Goal: Check status: Check status

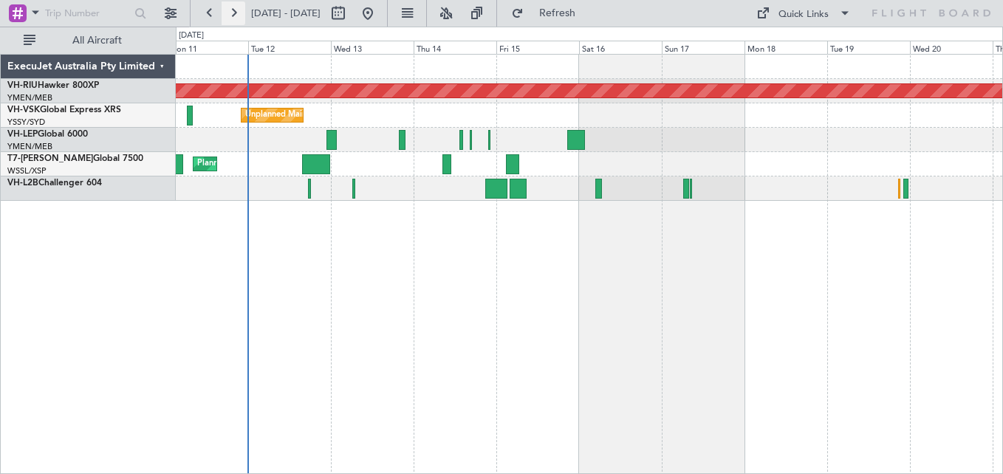
click at [238, 10] on button at bounding box center [234, 13] width 24 height 24
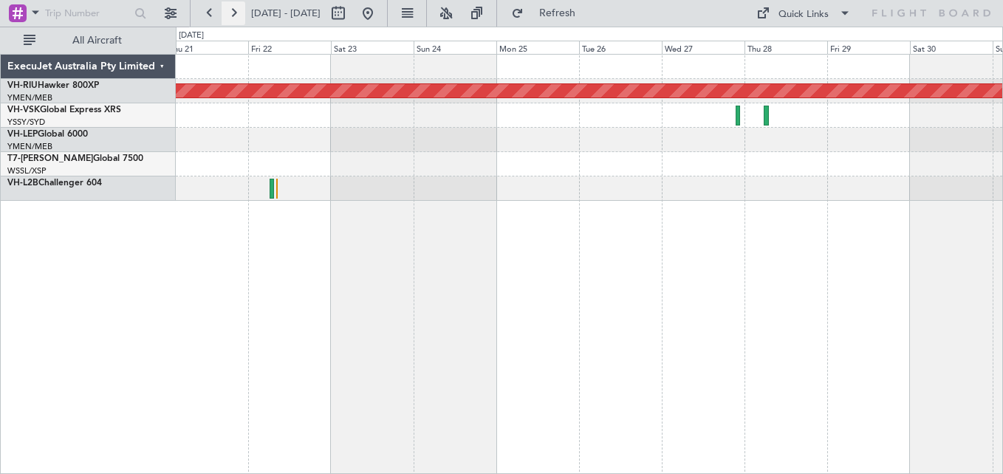
click at [238, 10] on button at bounding box center [234, 13] width 24 height 24
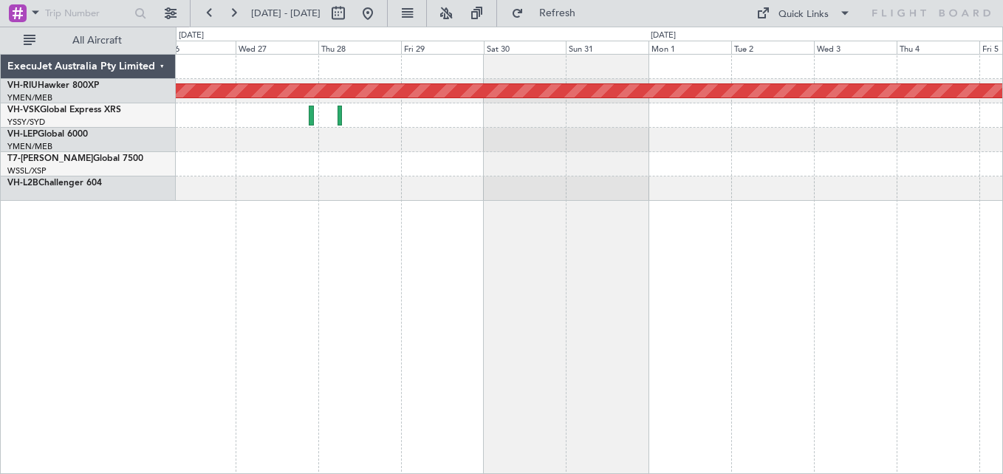
click at [677, 142] on div "Planned Maint [GEOGRAPHIC_DATA] ([GEOGRAPHIC_DATA])" at bounding box center [589, 128] width 827 height 146
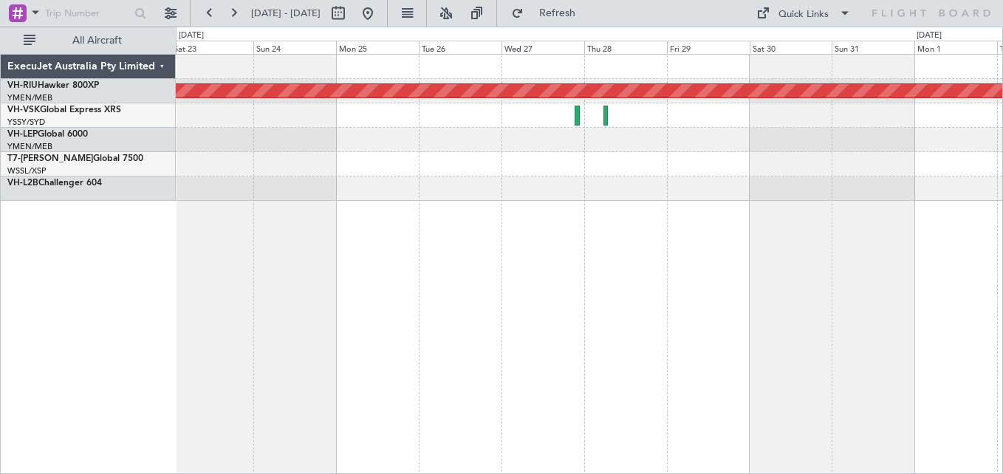
click at [649, 138] on div "Planned Maint [GEOGRAPHIC_DATA] ([GEOGRAPHIC_DATA])" at bounding box center [589, 128] width 827 height 146
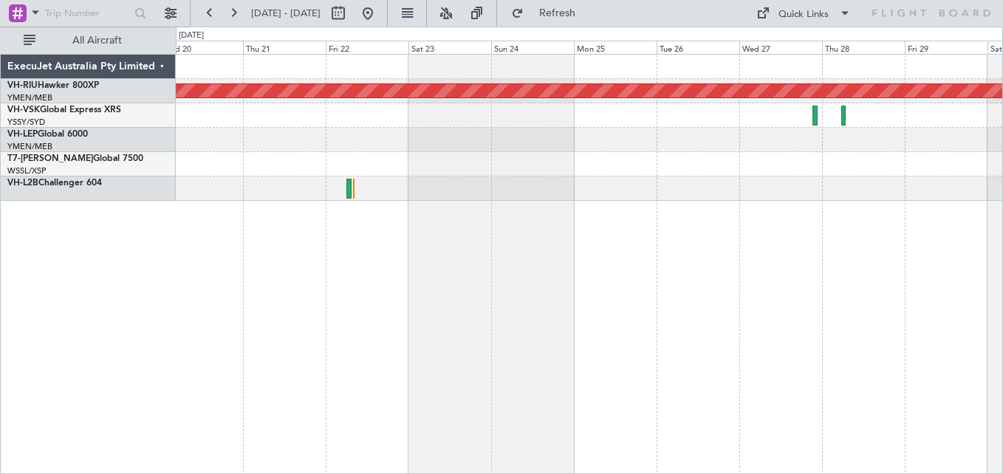
click at [580, 151] on div "Planned Maint [GEOGRAPHIC_DATA] ([GEOGRAPHIC_DATA])" at bounding box center [589, 128] width 827 height 146
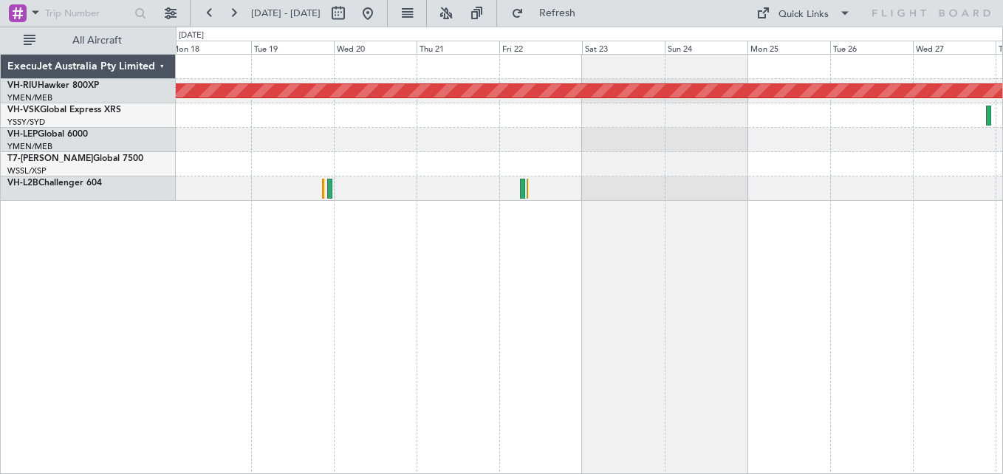
click at [514, 156] on div "Planned Maint [GEOGRAPHIC_DATA] ([GEOGRAPHIC_DATA])" at bounding box center [589, 128] width 827 height 146
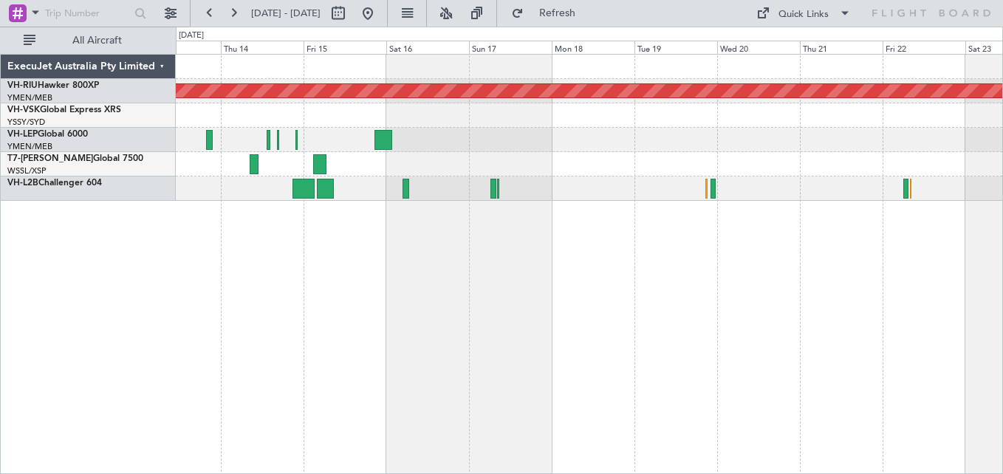
click at [732, 146] on div at bounding box center [589, 140] width 827 height 24
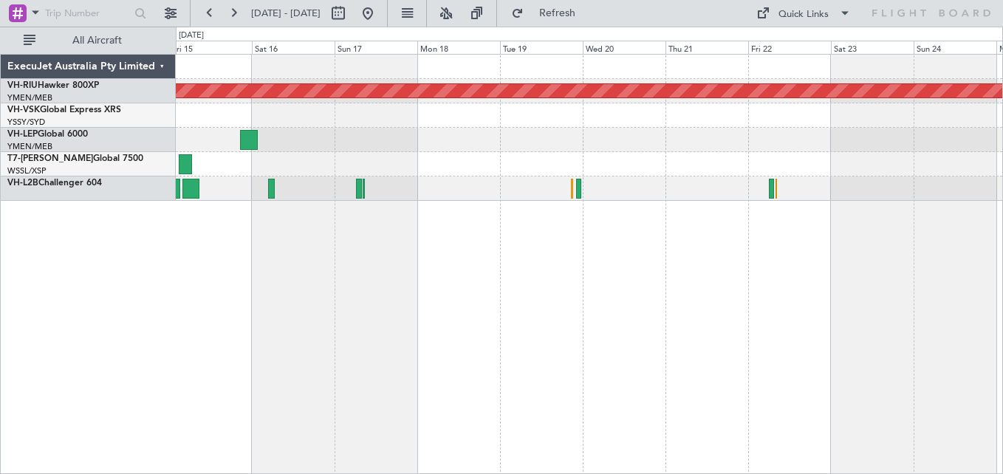
click at [562, 174] on div "Planned Maint [GEOGRAPHIC_DATA] ([GEOGRAPHIC_DATA]) Unplanned Maint Sydney ([PE…" at bounding box center [589, 128] width 827 height 146
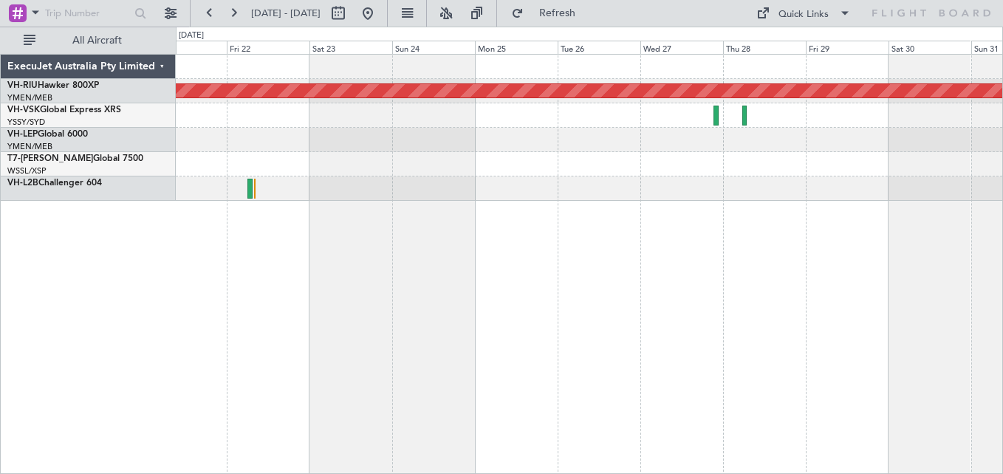
click at [360, 180] on div at bounding box center [589, 189] width 827 height 24
click at [208, 9] on button at bounding box center [210, 13] width 24 height 24
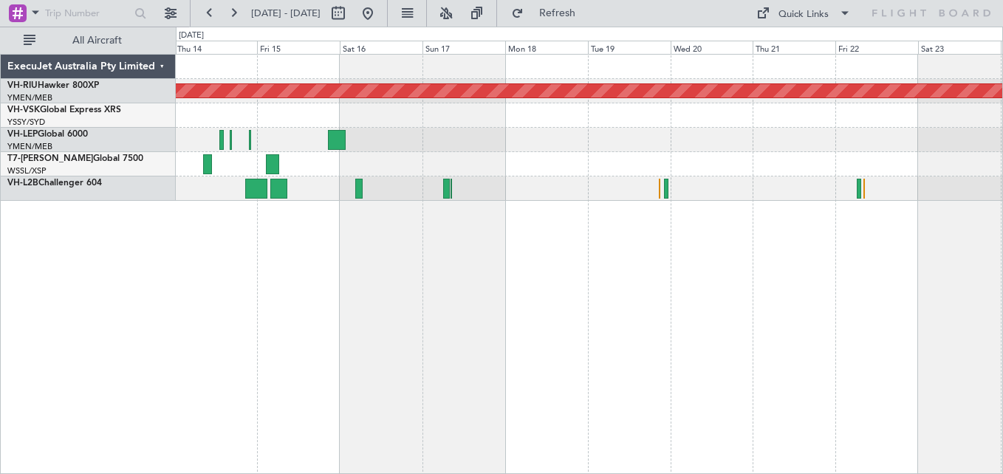
click at [472, 153] on div "Planned Maint [GEOGRAPHIC_DATA] ([GEOGRAPHIC_DATA])" at bounding box center [589, 164] width 827 height 24
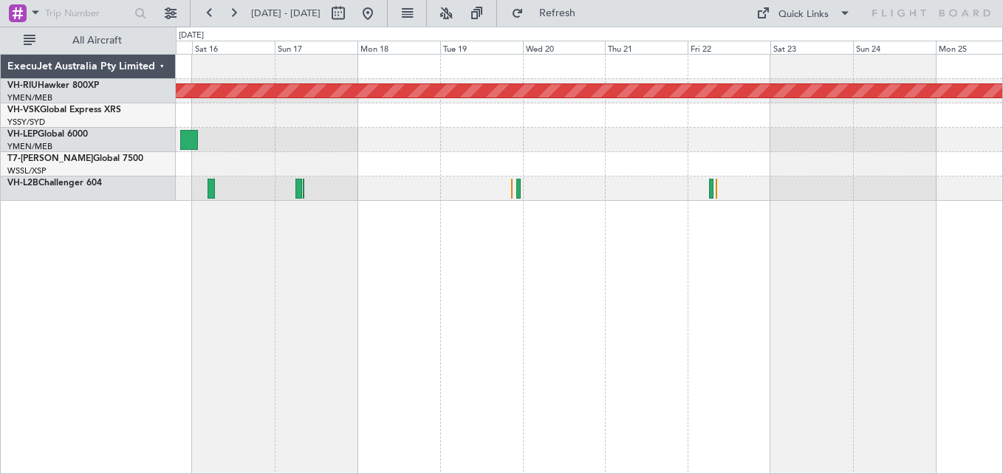
click at [451, 157] on div at bounding box center [589, 164] width 827 height 24
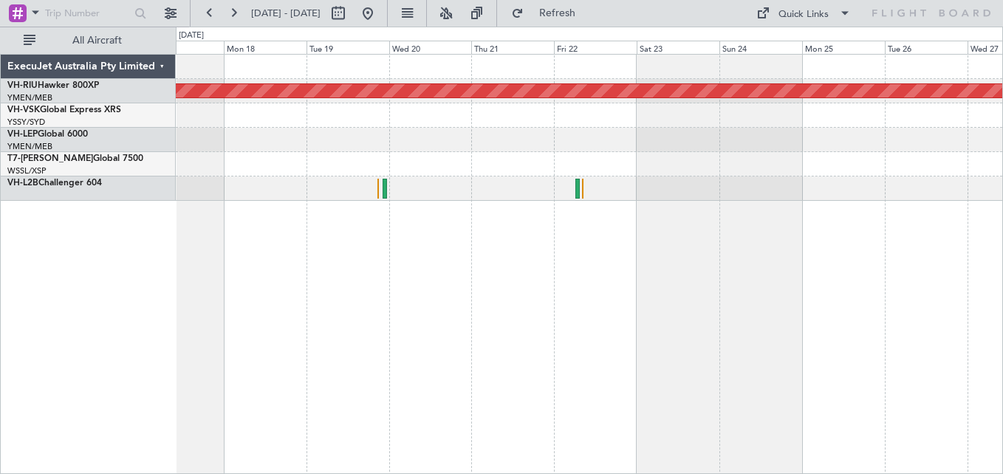
click at [53, 189] on div "VH-L2B Challenger 604" at bounding box center [91, 183] width 168 height 13
click at [53, 185] on link "VH-L2B Challenger 604" at bounding box center [54, 183] width 95 height 9
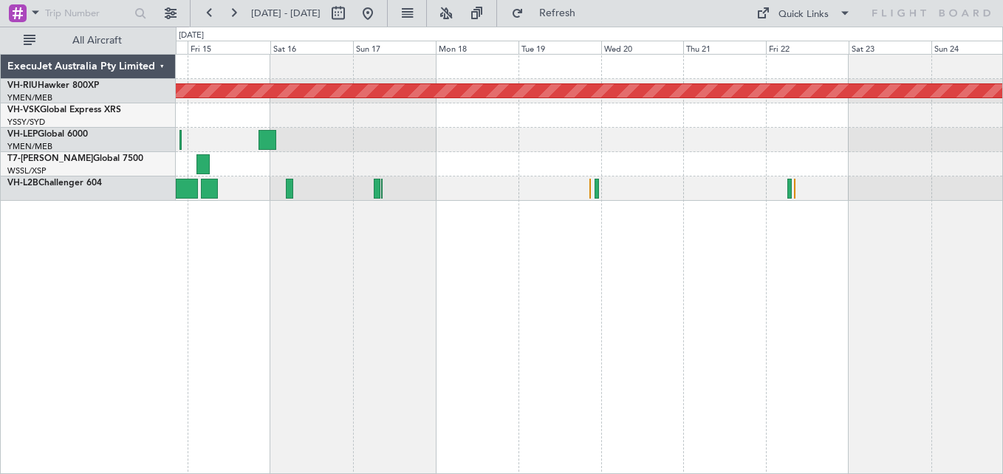
click at [524, 131] on div "Planned Maint [GEOGRAPHIC_DATA] ([GEOGRAPHIC_DATA]) Unplanned Maint Sydney ([PE…" at bounding box center [589, 128] width 827 height 146
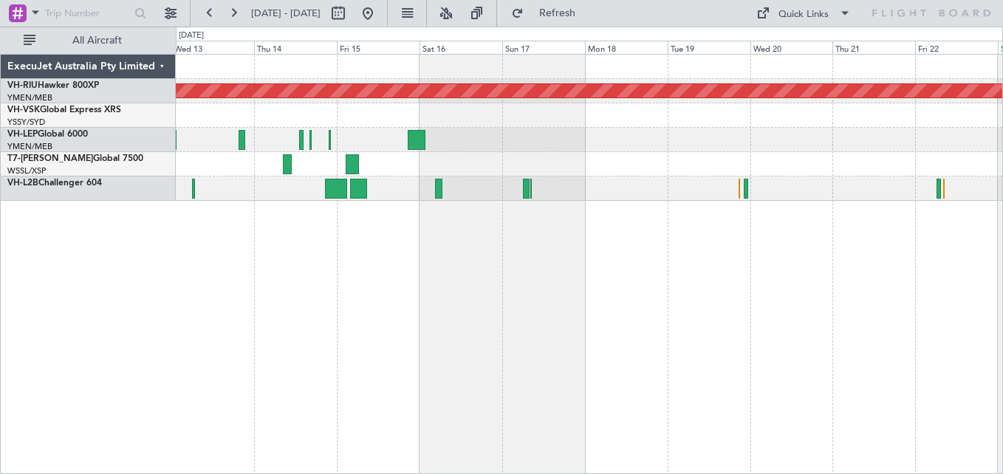
click at [467, 151] on div "Planned Maint [GEOGRAPHIC_DATA] ([GEOGRAPHIC_DATA] International) [PERSON_NAME]…" at bounding box center [589, 140] width 827 height 24
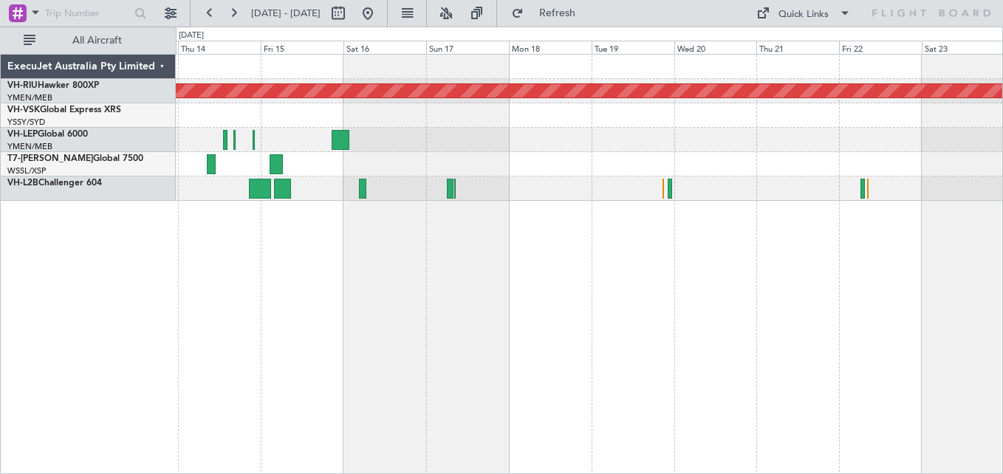
click at [502, 206] on div "Planned Maint [GEOGRAPHIC_DATA] ([GEOGRAPHIC_DATA]) Unplanned Maint Sydney ([PE…" at bounding box center [589, 264] width 827 height 420
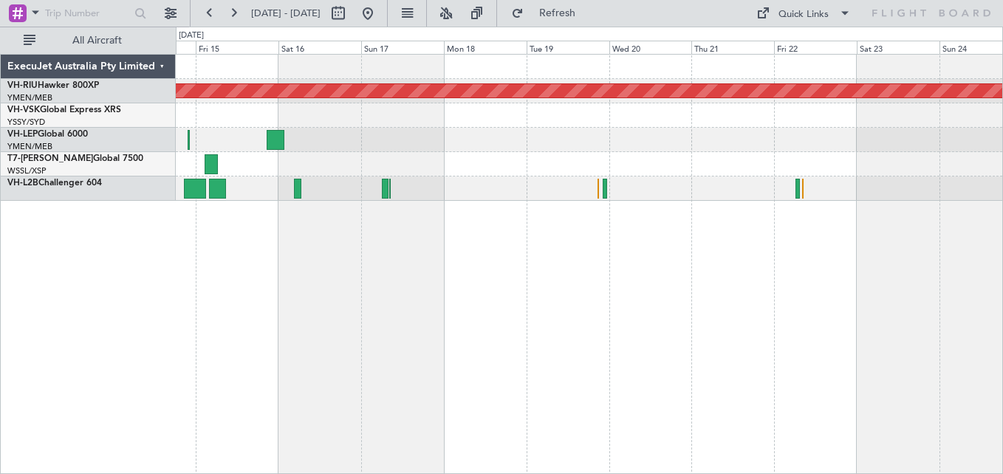
click at [542, 202] on div "Planned Maint [GEOGRAPHIC_DATA] ([GEOGRAPHIC_DATA]) Unplanned Maint Sydney ([PE…" at bounding box center [589, 264] width 827 height 420
